Goal: Task Accomplishment & Management: Complete application form

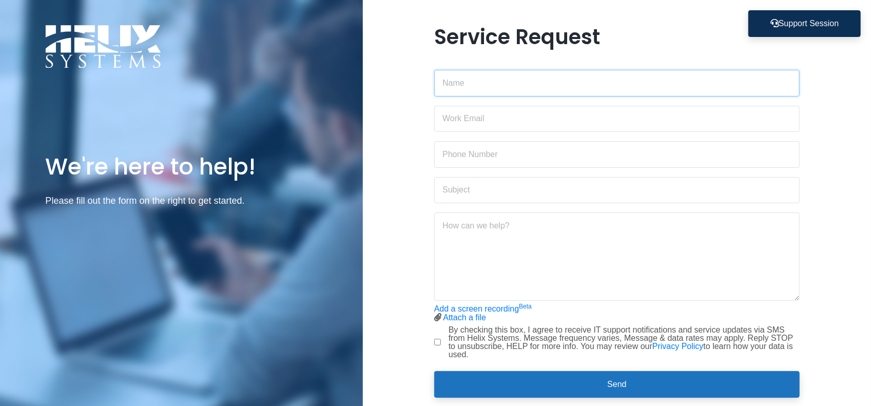
click at [480, 73] on input "text" at bounding box center [616, 83] width 365 height 27
type input "[PERSON_NAME]"
type input "[EMAIL_ADDRESS][DOMAIN_NAME]"
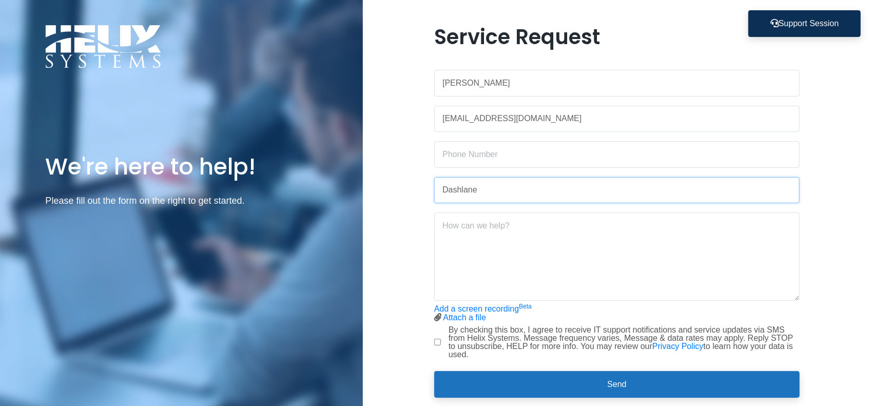
click at [514, 196] on input "Dashlane" at bounding box center [616, 190] width 365 height 27
type input "Dashlane Login Issue"
click at [529, 222] on textarea at bounding box center [616, 256] width 365 height 88
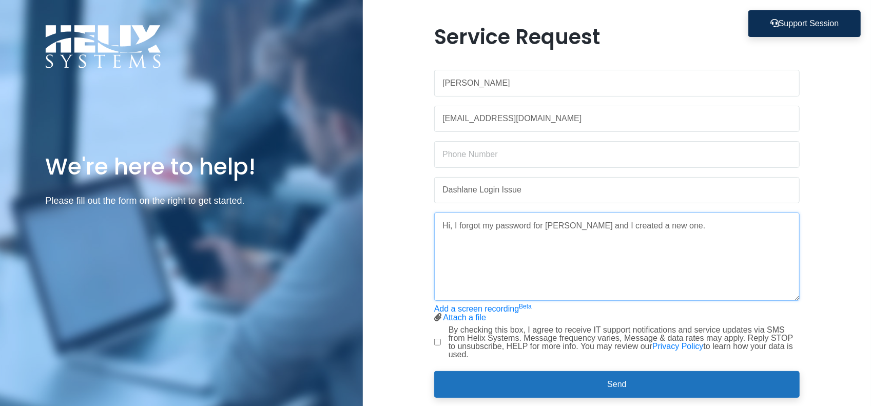
paste textarea "Your Account Recovery request is pending To speed things up, contact your Dashl…"
click at [702, 224] on textarea "Hi, I forgot my password for [PERSON_NAME] and I created a new one. Your Accoun…" at bounding box center [616, 256] width 365 height 88
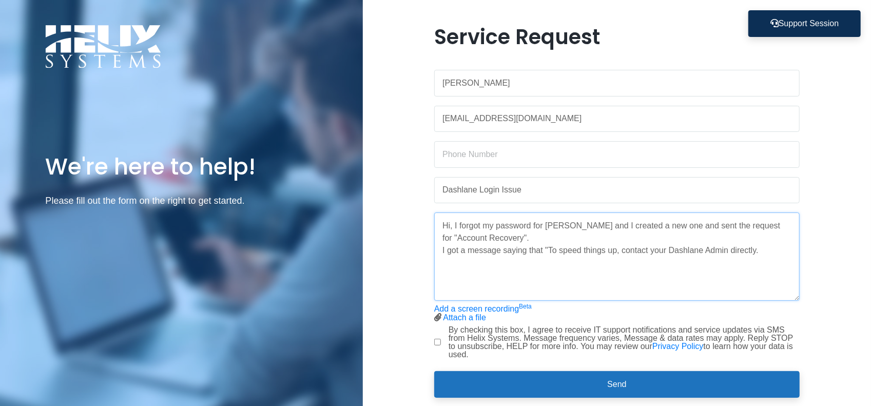
click at [777, 252] on textarea "Hi, I forgot my password for [PERSON_NAME] and I created a new one and sent the…" at bounding box center [616, 256] width 365 height 88
click at [590, 274] on textarea "Hi, I forgot my password for [PERSON_NAME] and I created a new one and sent the…" at bounding box center [616, 256] width 365 height 88
drag, startPoint x: 593, startPoint y: 273, endPoint x: 557, endPoint y: 277, distance: 35.6
click at [553, 271] on textarea "Hi, I forgot my password for [PERSON_NAME] and I created a new one and sent the…" at bounding box center [616, 256] width 365 height 88
type textarea "Hi, I forgot my password for [PERSON_NAME] and I created a new one and sent the…"
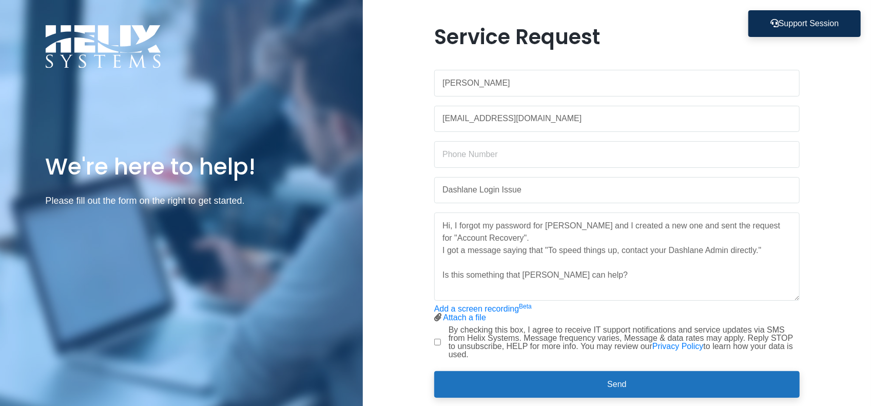
click at [432, 336] on div "Service Request [PERSON_NAME] [EMAIL_ADDRESS][DOMAIN_NAME] Dashlane Login Issue…" at bounding box center [616, 217] width 381 height 385
click at [437, 341] on input "By checking this box, I agree to receive IT support notifications and service u…" at bounding box center [437, 342] width 7 height 7
checkbox input "true"
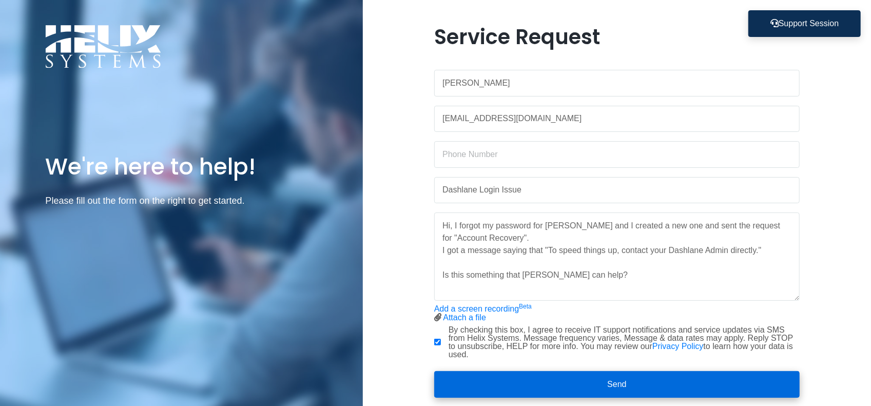
click at [531, 379] on button "Send" at bounding box center [616, 384] width 365 height 27
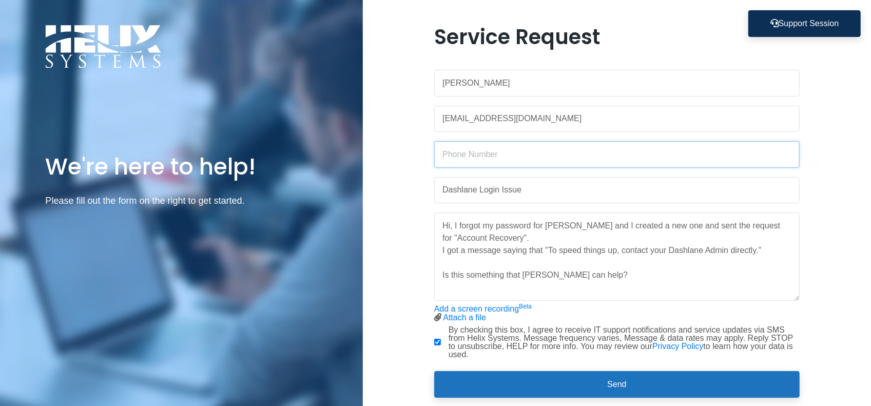
click at [548, 156] on input "text" at bounding box center [616, 154] width 365 height 27
type input "6096646086"
click at [434, 371] on button "Send" at bounding box center [616, 384] width 365 height 27
